Goal: Transaction & Acquisition: Purchase product/service

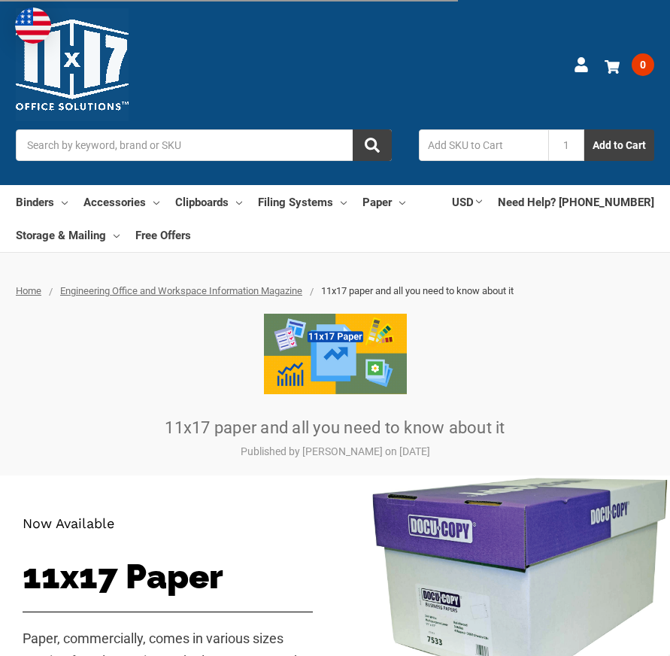
scroll to position [376, 0]
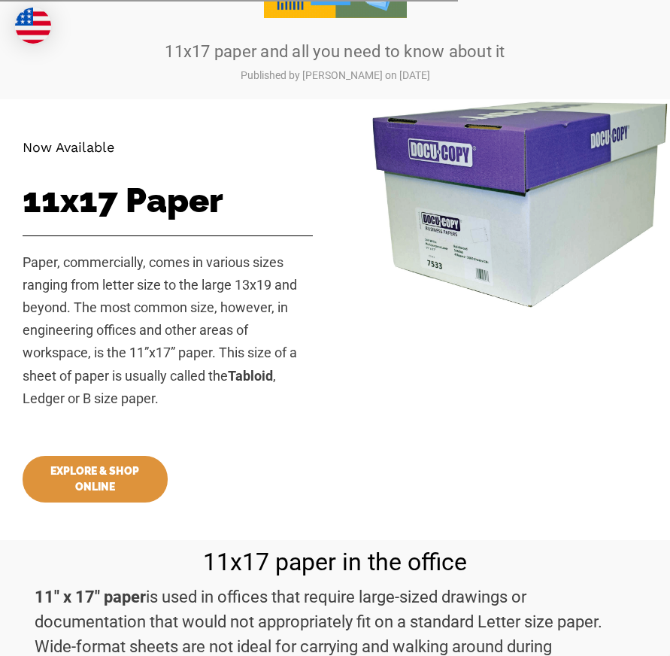
drag, startPoint x: 0, startPoint y: 0, endPoint x: 108, endPoint y: 478, distance: 490.1
click at [108, 478] on link "EXPLORE & SHOP ONLINE" at bounding box center [95, 479] width 145 height 47
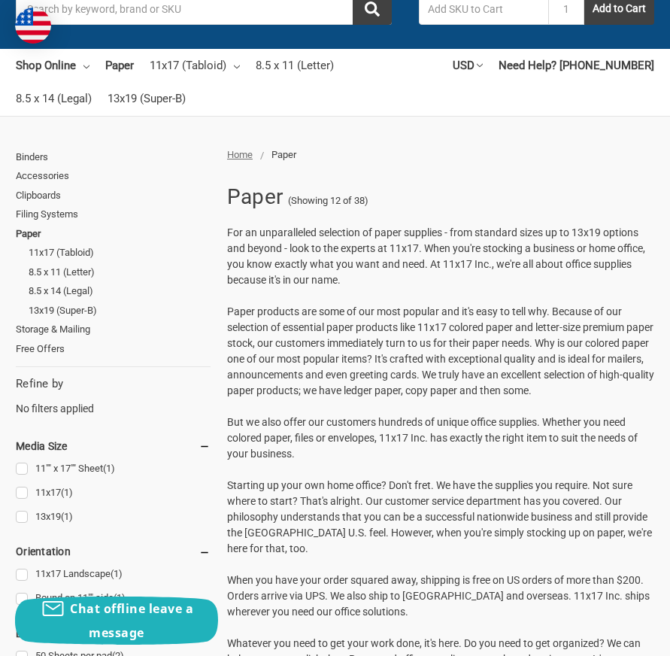
scroll to position [150, 0]
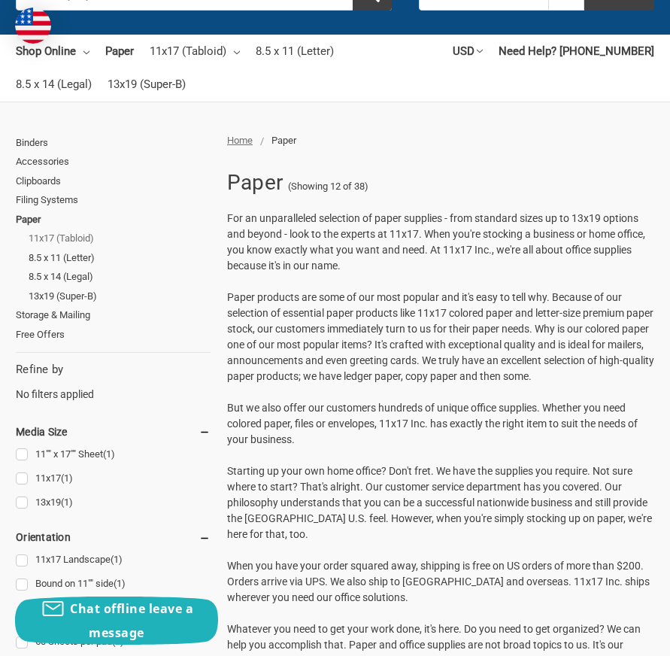
click at [44, 235] on link "11x17 (Tabloid)" at bounding box center [120, 239] width 182 height 20
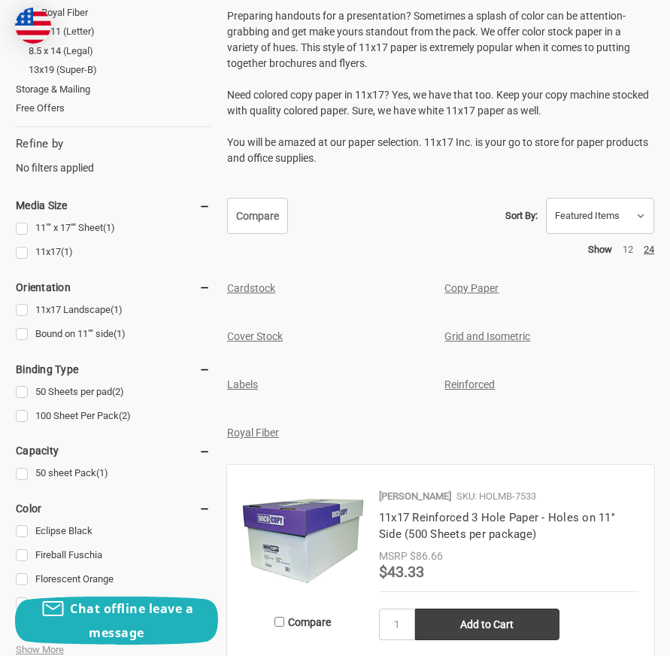
scroll to position [602, 0]
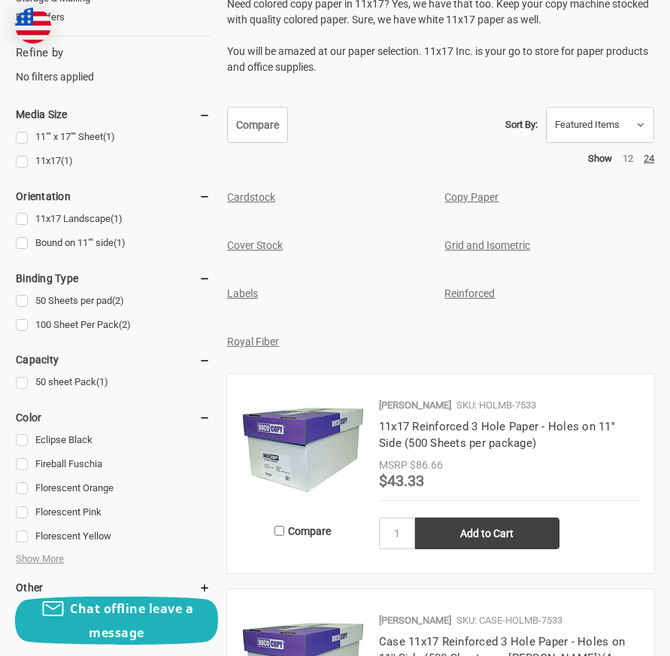
click at [459, 198] on link "Copy Paper" at bounding box center [471, 197] width 54 height 12
click at [39, 556] on span "Show More" at bounding box center [40, 558] width 48 height 15
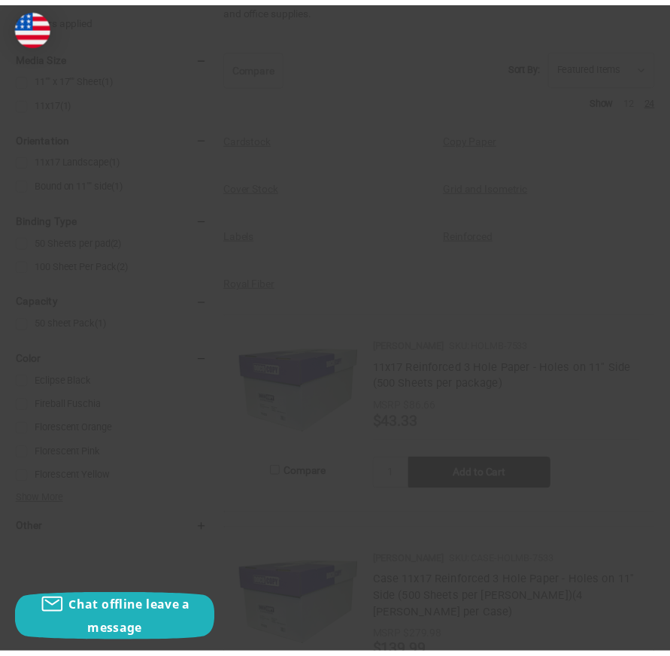
scroll to position [677, 0]
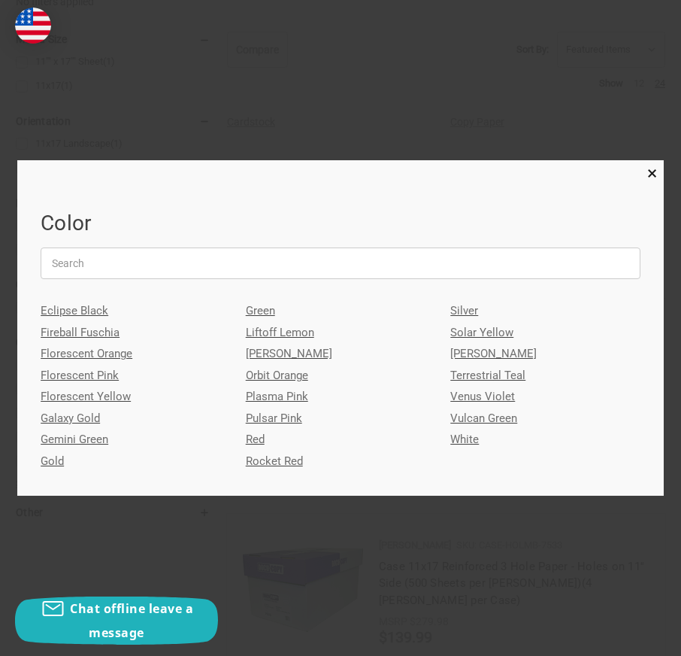
click at [459, 438] on link "White" at bounding box center [545, 440] width 190 height 22
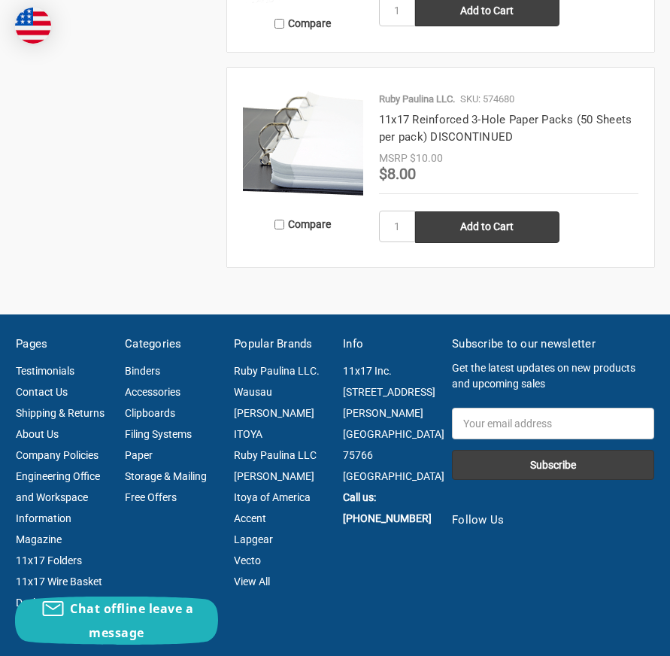
scroll to position [2481, 0]
